Goal: Information Seeking & Learning: Learn about a topic

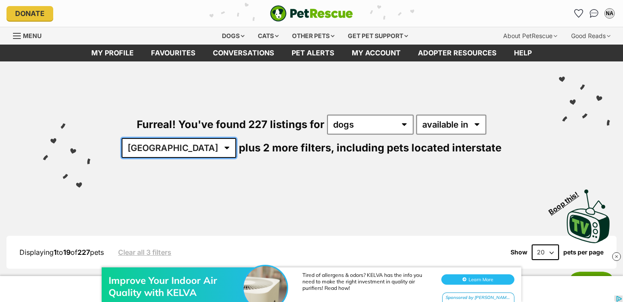
click at [236, 138] on select "[GEOGRAPHIC_DATA] [GEOGRAPHIC_DATA] [GEOGRAPHIC_DATA] [GEOGRAPHIC_DATA] [GEOGRA…" at bounding box center [178, 148] width 115 height 20
select select "QLD"
click at [236, 138] on select "[GEOGRAPHIC_DATA] [GEOGRAPHIC_DATA] [GEOGRAPHIC_DATA] [GEOGRAPHIC_DATA] [GEOGRA…" at bounding box center [178, 148] width 115 height 20
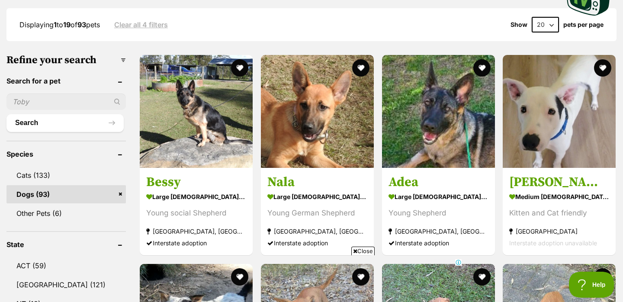
click at [548, 24] on select "20 40 60" at bounding box center [544, 25] width 27 height 16
select select "60"
click at [531, 17] on select "20 40 60" at bounding box center [544, 25] width 27 height 16
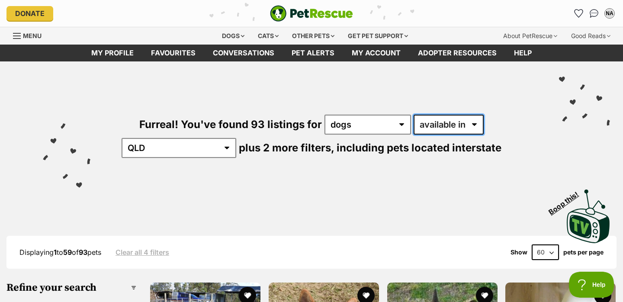
drag, startPoint x: 428, startPoint y: 126, endPoint x: 290, endPoint y: 2, distance: 185.5
click at [428, 126] on select "available in located in" at bounding box center [448, 125] width 70 height 20
click at [413, 122] on select "available in located in" at bounding box center [448, 125] width 70 height 20
select select "disabled"
click at [413, 115] on select "available in located in" at bounding box center [448, 125] width 70 height 20
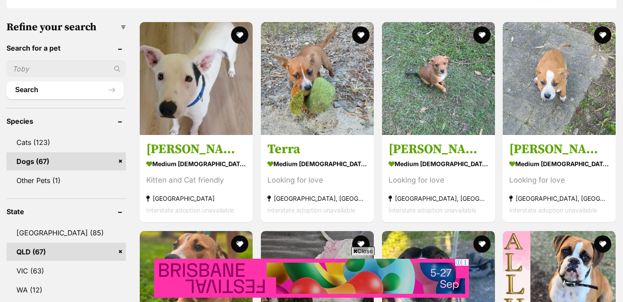
scroll to position [300, 0]
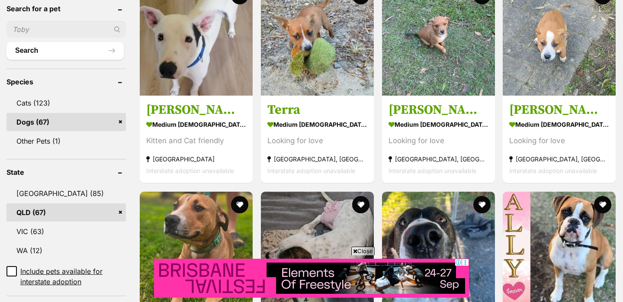
click at [366, 252] on span "Close" at bounding box center [362, 250] width 23 height 9
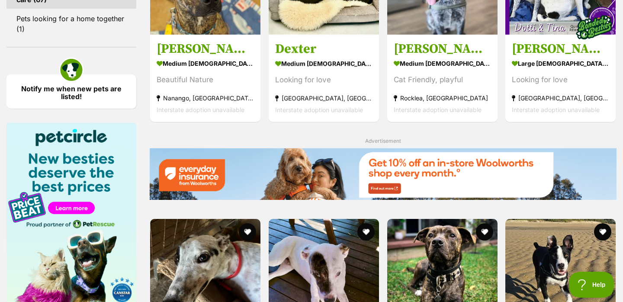
scroll to position [0, 0]
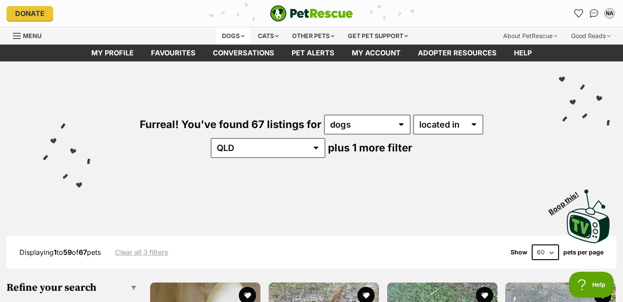
click at [231, 35] on div "Dogs" at bounding box center [233, 35] width 35 height 17
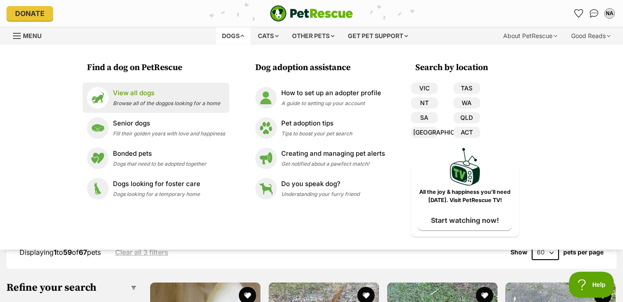
click at [155, 109] on li "View all dogs Browse all of the doggos looking for a home" at bounding box center [156, 98] width 147 height 30
click at [154, 101] on span "Browse all of the doggos looking for a home" at bounding box center [166, 103] width 107 height 6
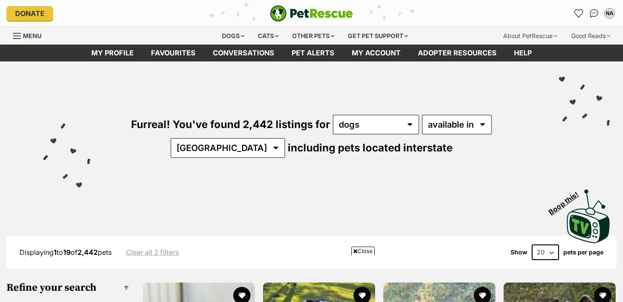
scroll to position [108, 0]
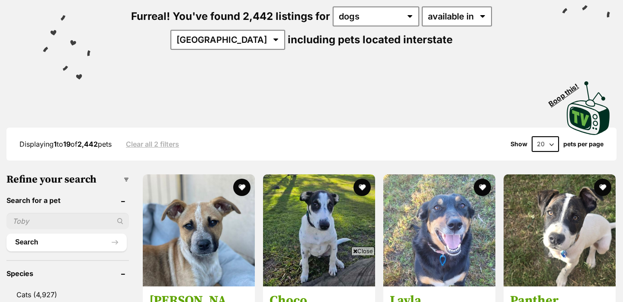
click at [543, 140] on select "20 40 60" at bounding box center [544, 144] width 27 height 16
select select "60"
click at [531, 136] on select "20 40 60" at bounding box center [544, 144] width 27 height 16
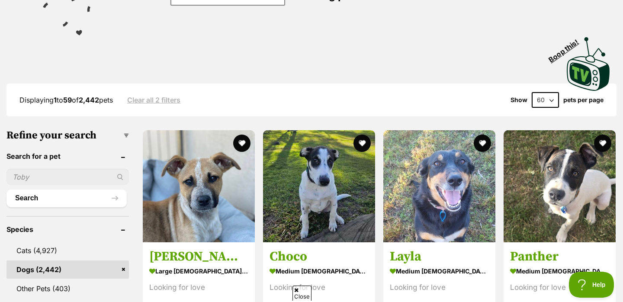
scroll to position [125, 0]
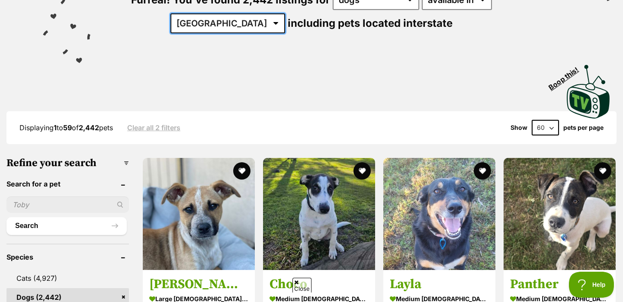
click at [285, 13] on select "Australia ACT NSW NT QLD SA TAS VIC WA" at bounding box center [227, 23] width 115 height 20
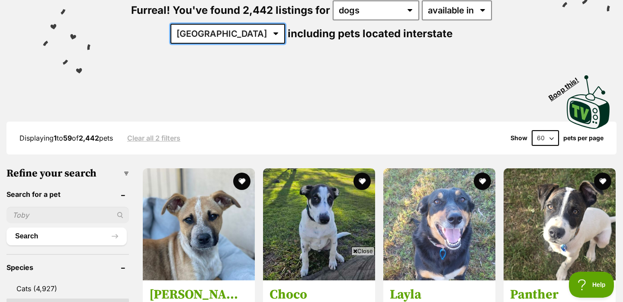
scroll to position [0, 0]
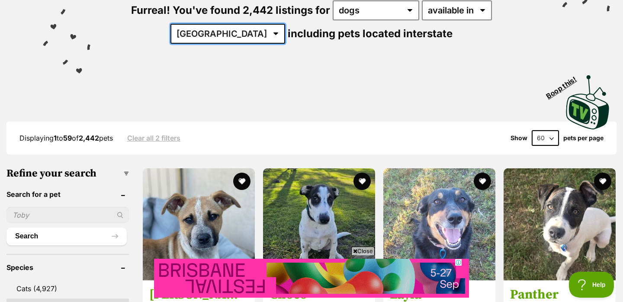
select select "QLD"
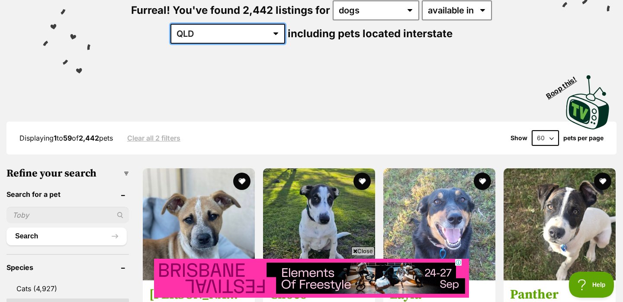
click at [285, 24] on select "Australia ACT NSW NT QLD SA TAS VIC WA" at bounding box center [227, 34] width 115 height 20
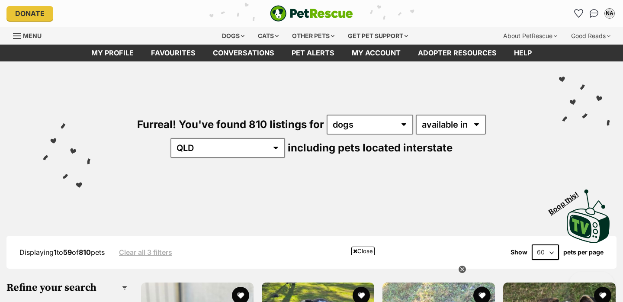
click at [368, 249] on span "Close" at bounding box center [362, 250] width 23 height 9
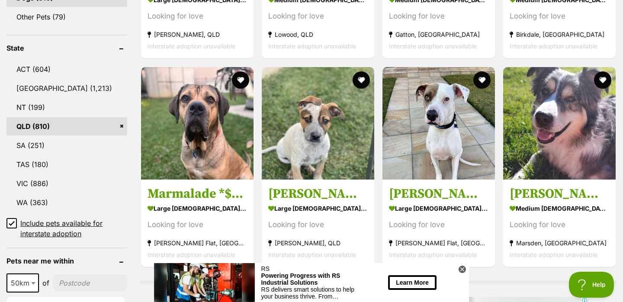
click at [463, 267] on icon at bounding box center [461, 268] width 7 height 7
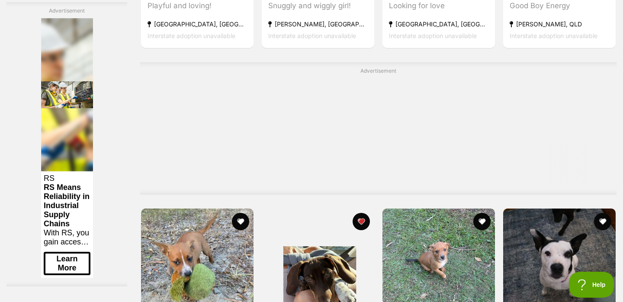
scroll to position [4373, 0]
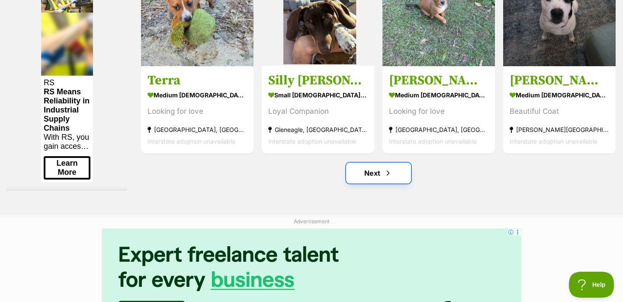
click at [379, 178] on link "Next" at bounding box center [378, 173] width 65 height 21
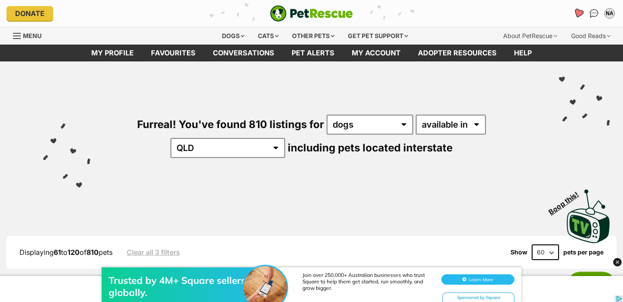
click at [575, 11] on icon "Favourites" at bounding box center [578, 13] width 10 height 10
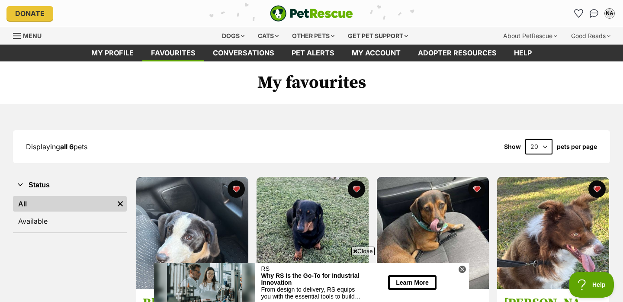
scroll to position [97, 0]
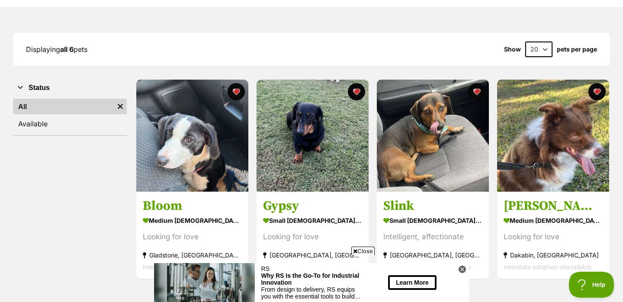
click at [366, 250] on span "Close" at bounding box center [362, 250] width 23 height 9
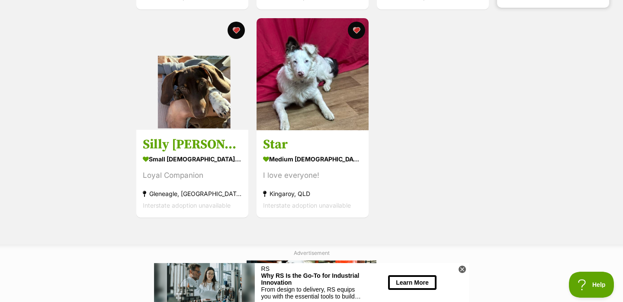
scroll to position [418, 0]
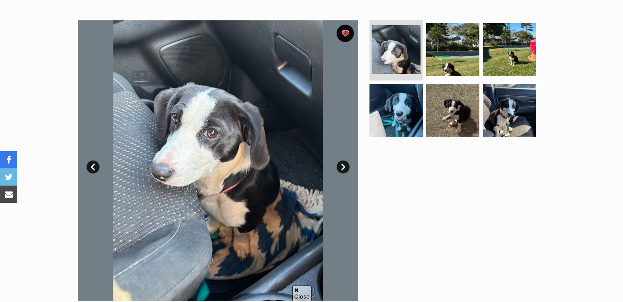
click at [342, 166] on link "Next" at bounding box center [342, 166] width 13 height 13
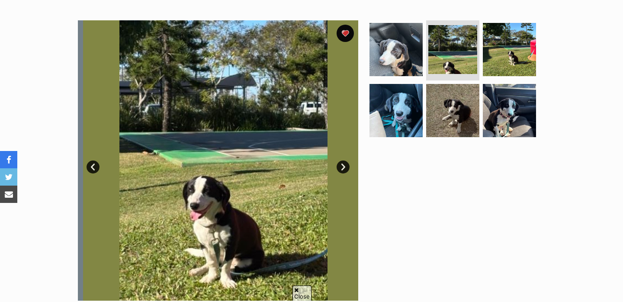
click at [342, 166] on link "Next" at bounding box center [342, 166] width 13 height 13
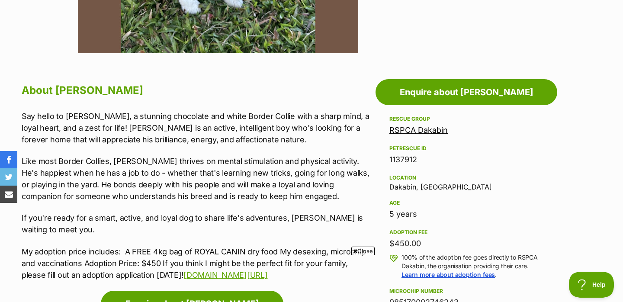
scroll to position [198, 0]
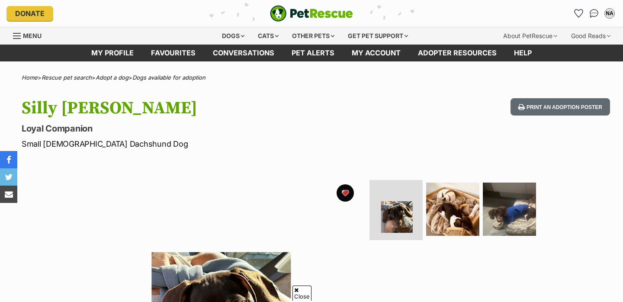
scroll to position [193, 0]
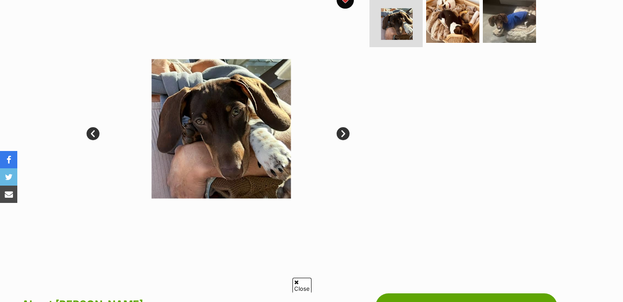
click at [341, 133] on link "Next" at bounding box center [342, 133] width 13 height 13
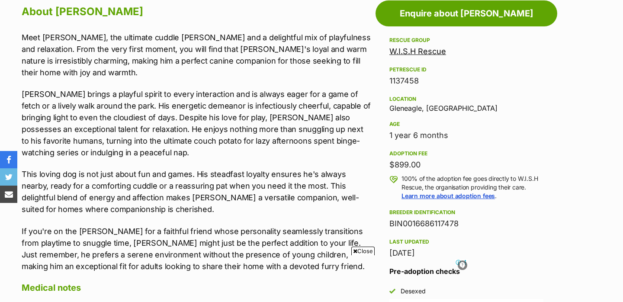
scroll to position [0, 0]
